Goal: Information Seeking & Learning: Learn about a topic

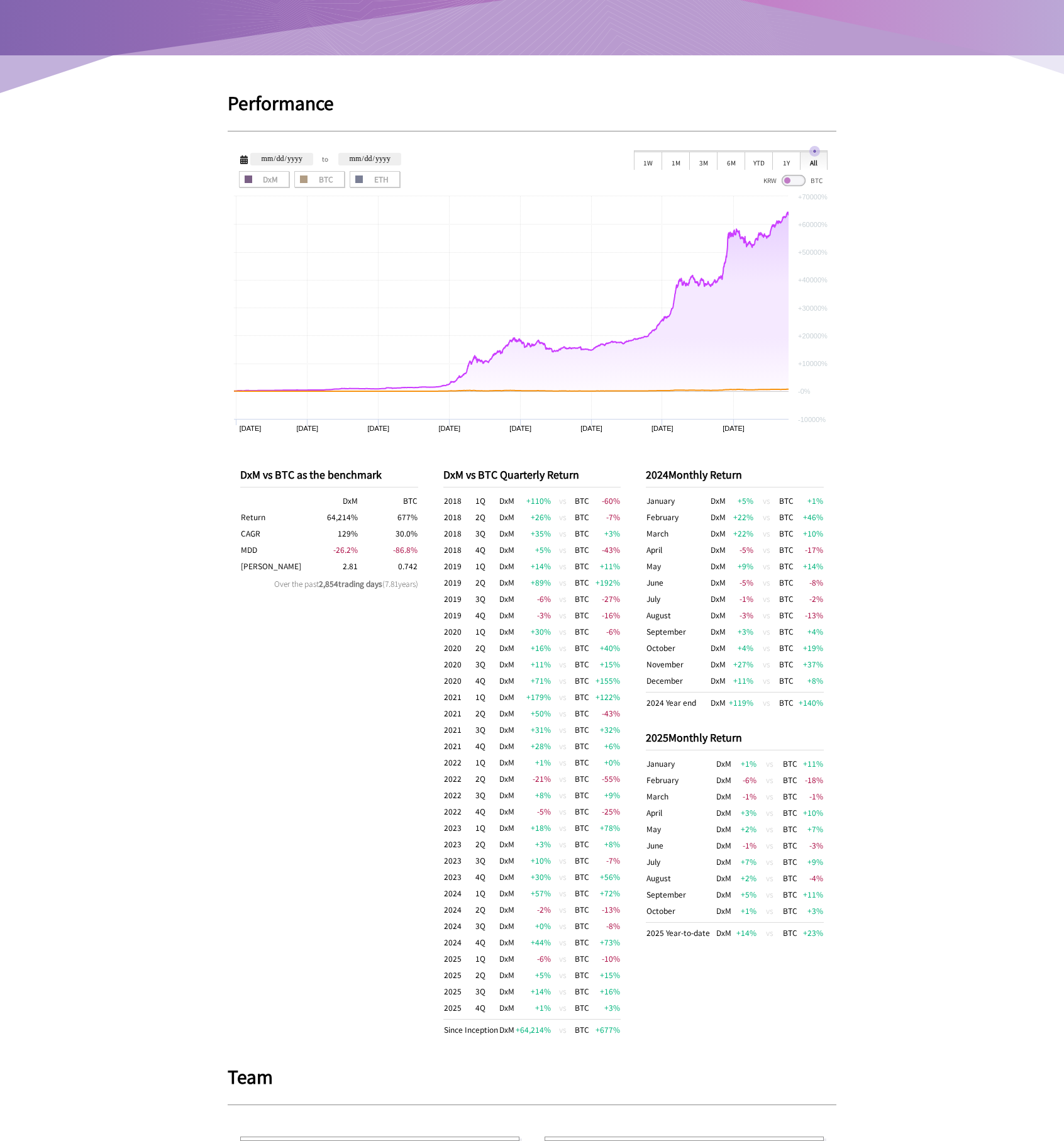
scroll to position [290, 0]
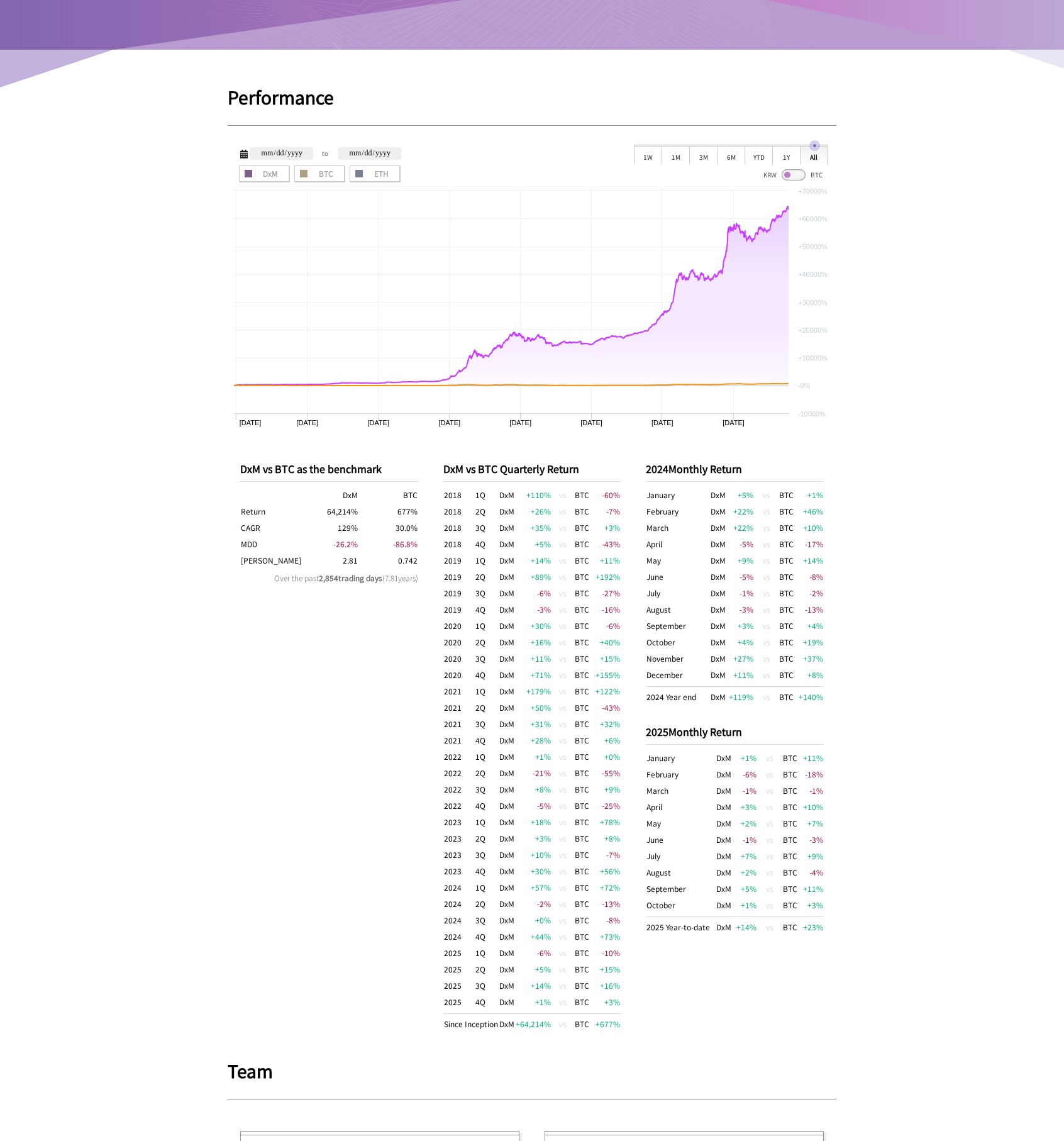
click at [681, 161] on div "1M" at bounding box center [675, 155] width 28 height 19
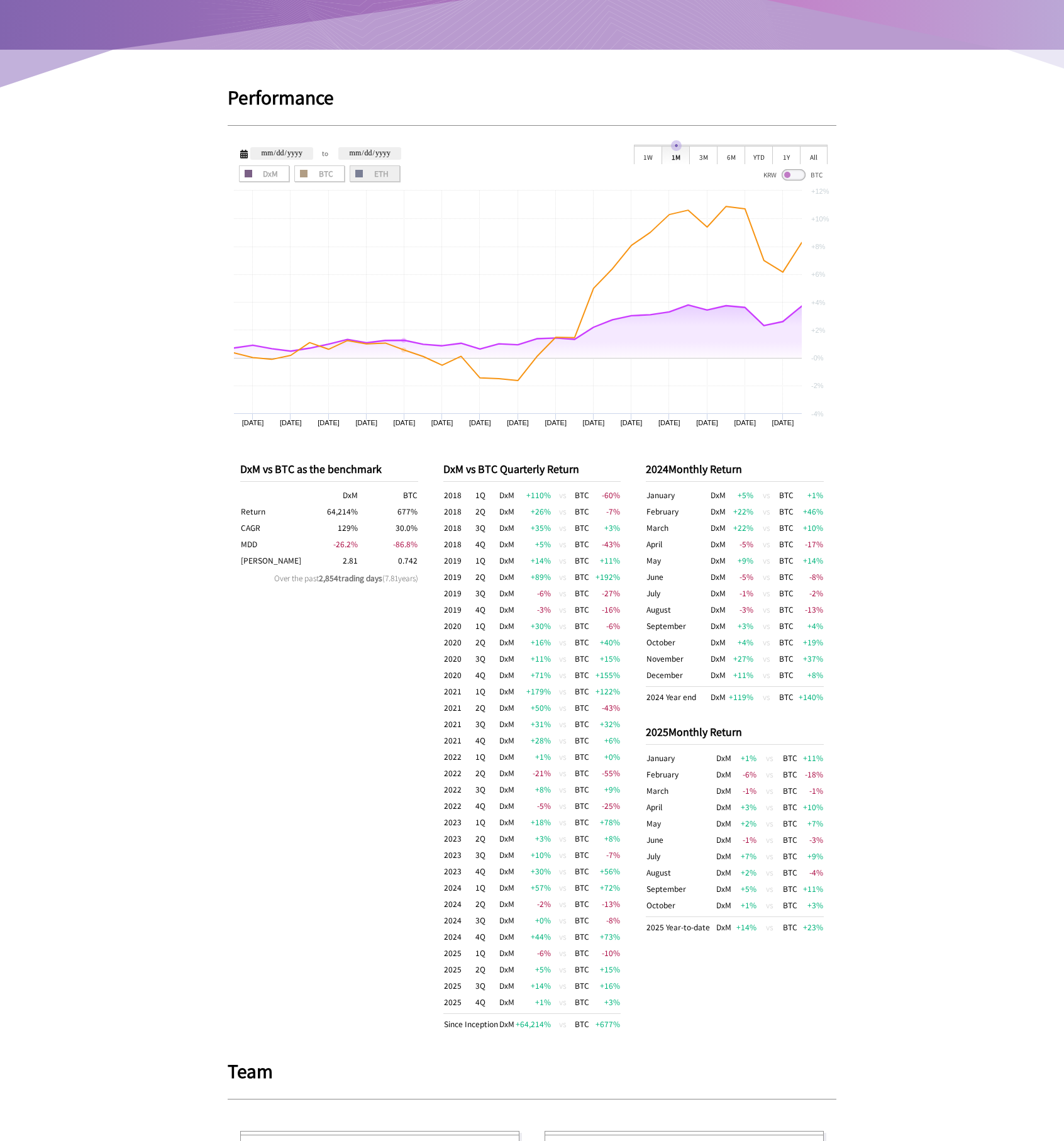
click at [387, 180] on label "ETH" at bounding box center [375, 173] width 51 height 16
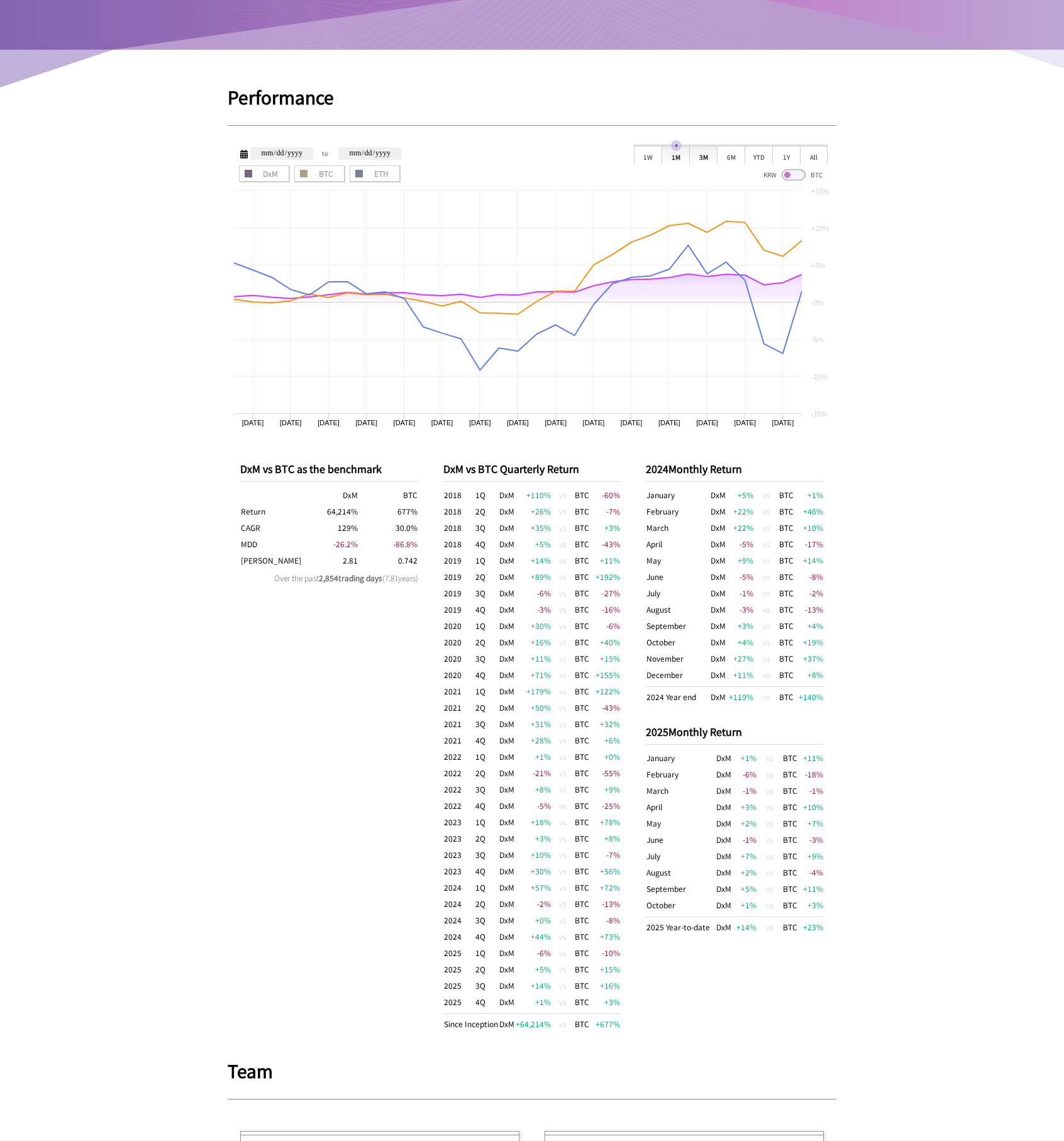
click at [705, 151] on div "3M" at bounding box center [703, 155] width 28 height 19
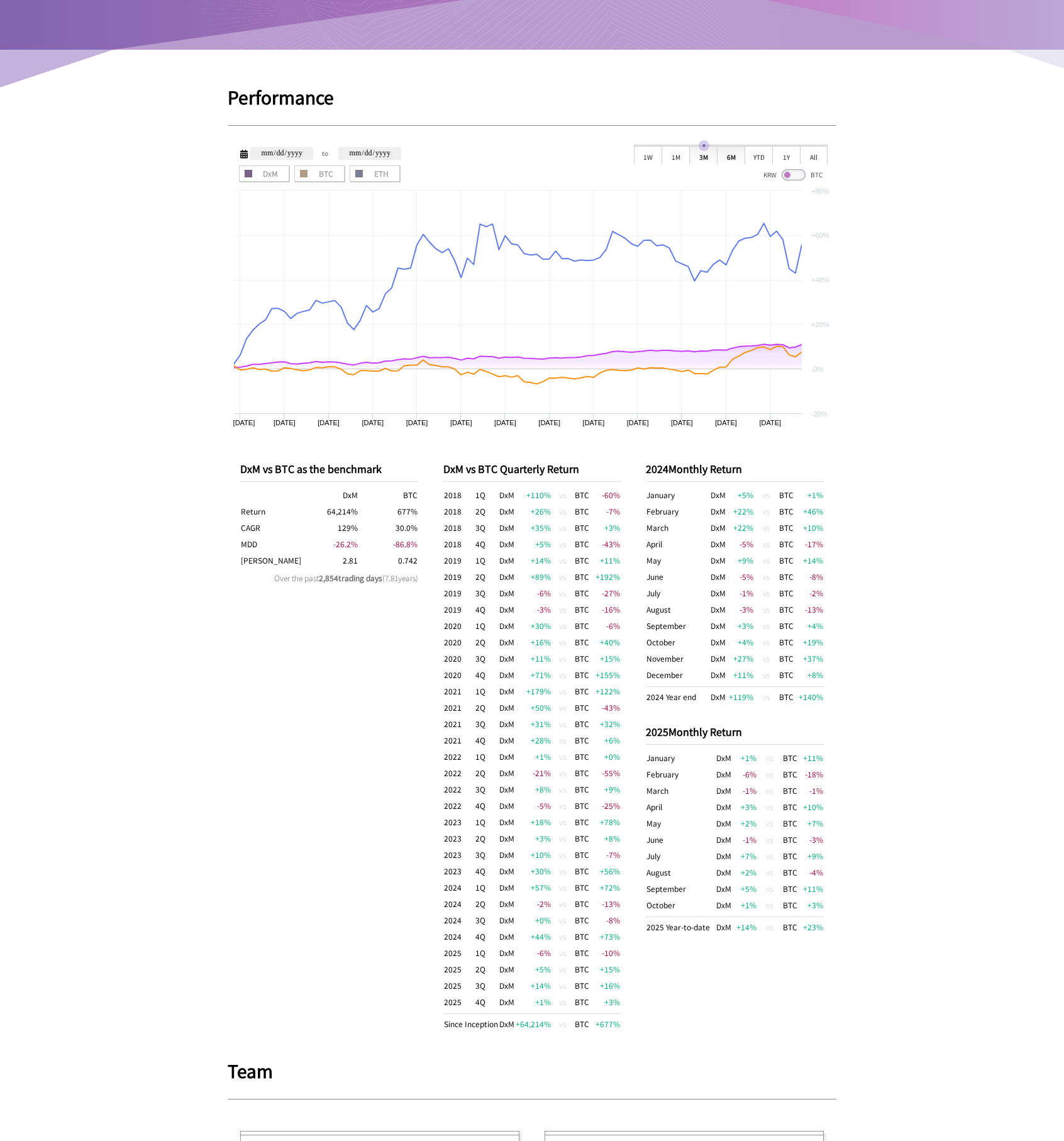
click at [724, 155] on div "6M" at bounding box center [730, 155] width 28 height 19
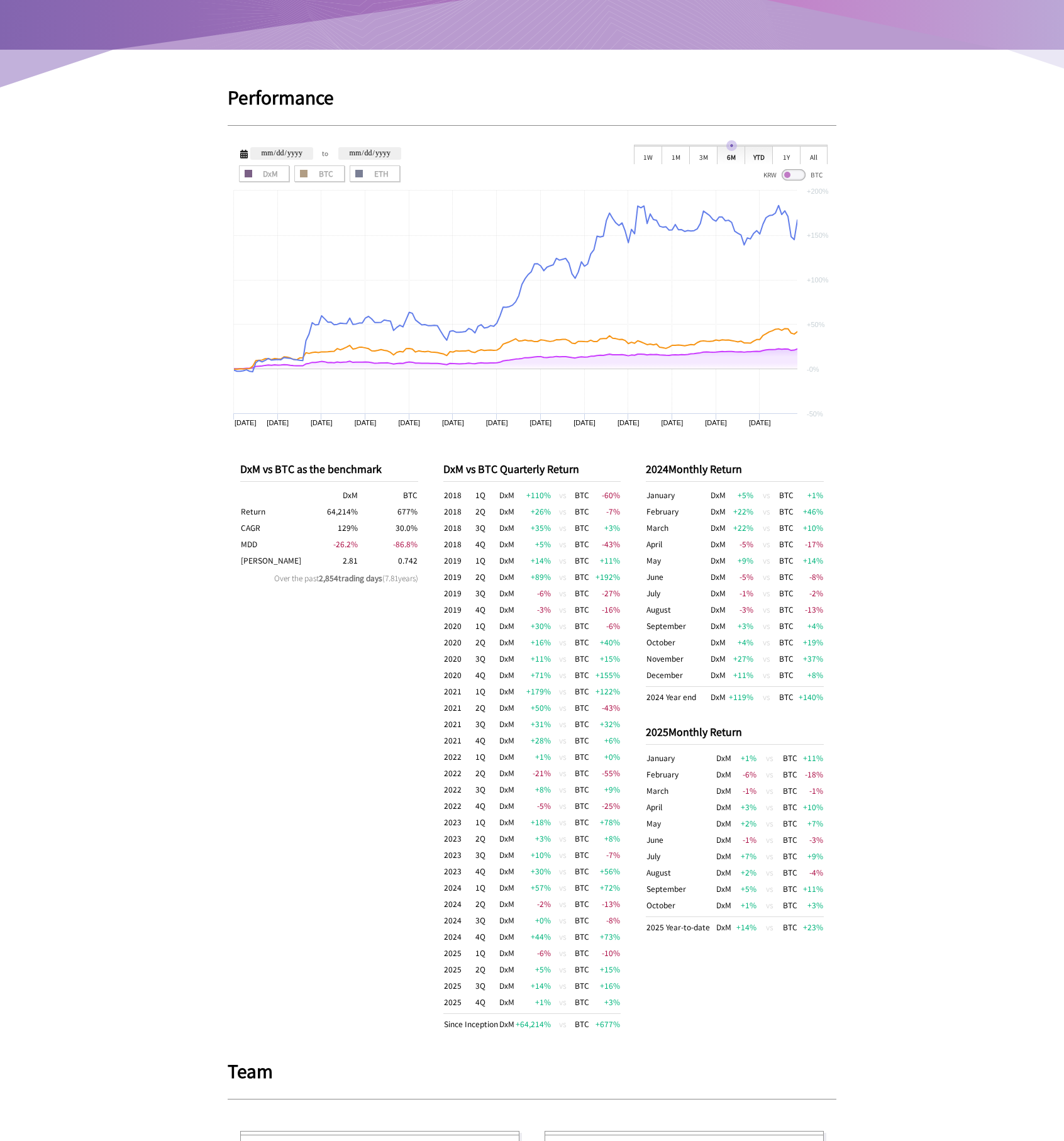
click at [755, 150] on div "YTD" at bounding box center [758, 155] width 28 height 19
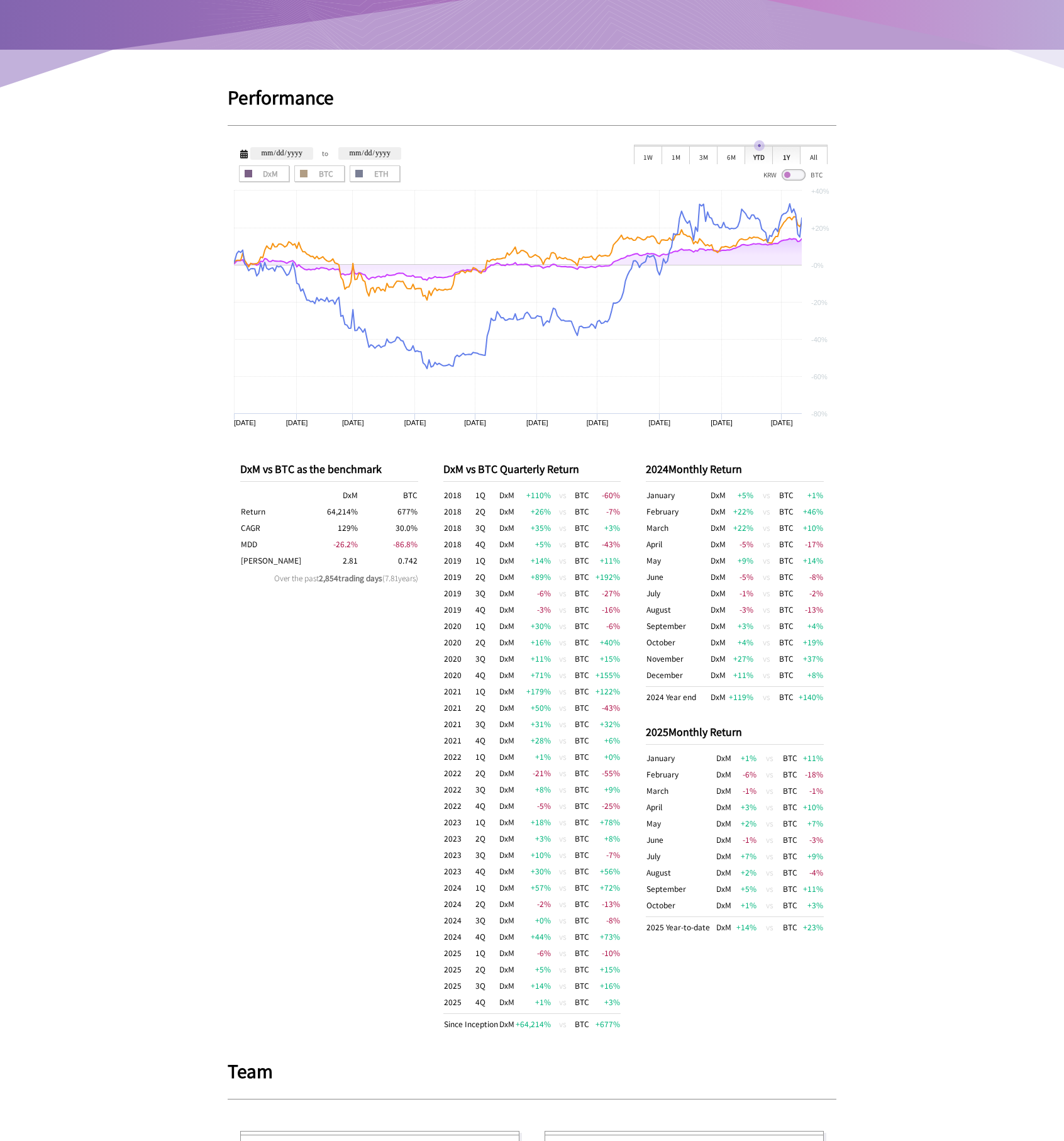
click at [786, 161] on div "1Y" at bounding box center [785, 155] width 28 height 19
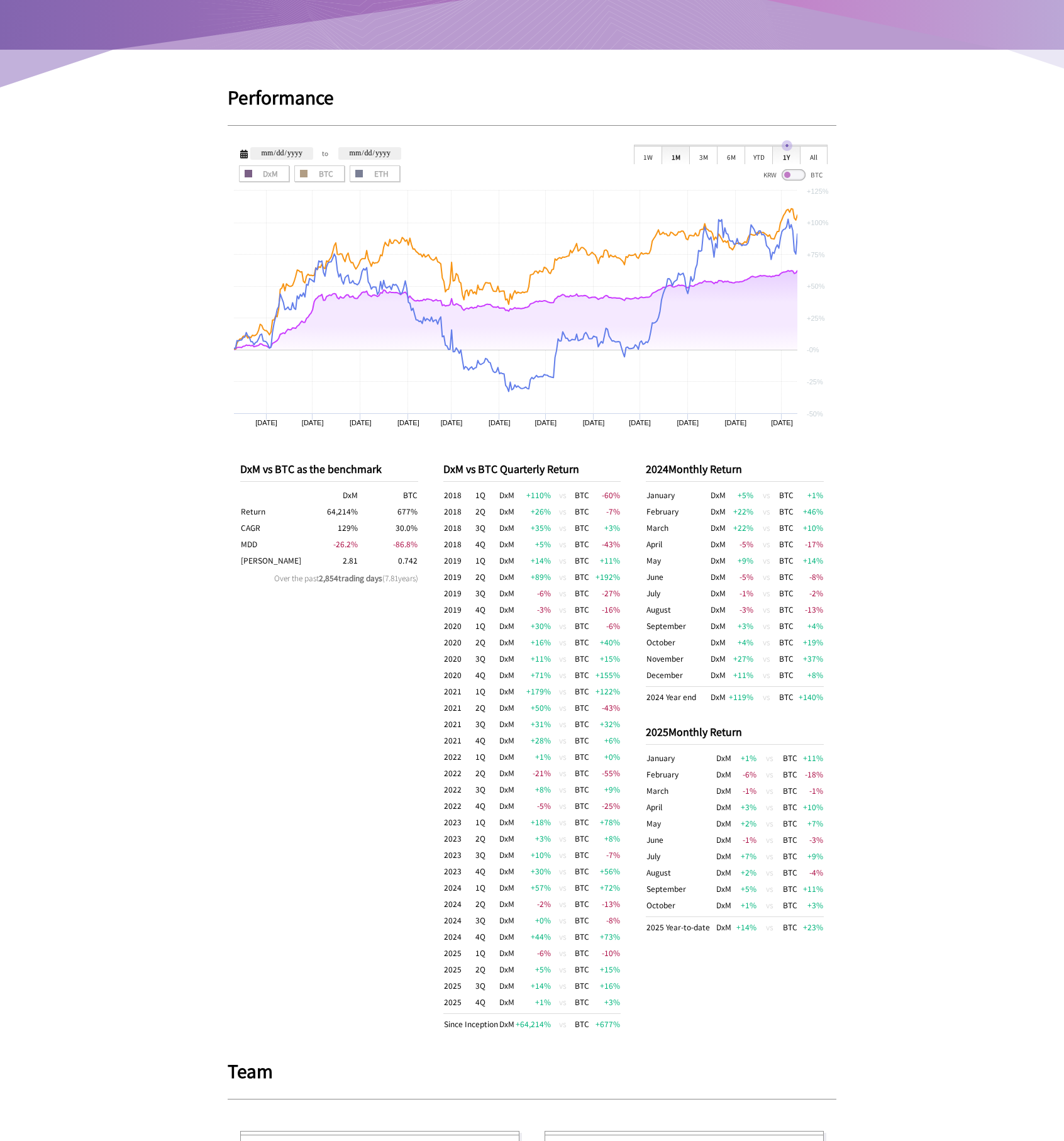
click at [674, 156] on div "1M" at bounding box center [675, 155] width 28 height 19
type input "**********"
